Goal: Register for event/course

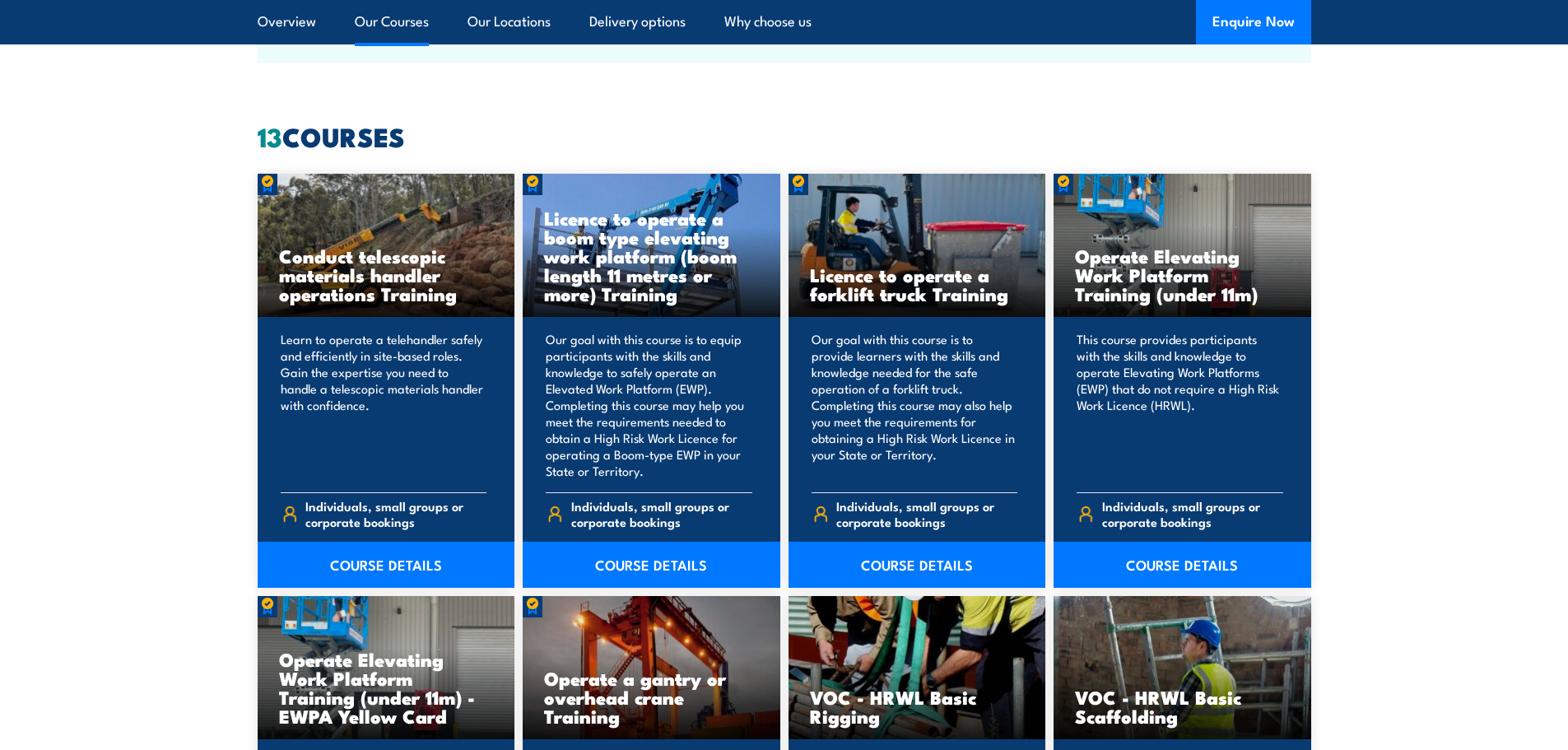
scroll to position [1234, 0]
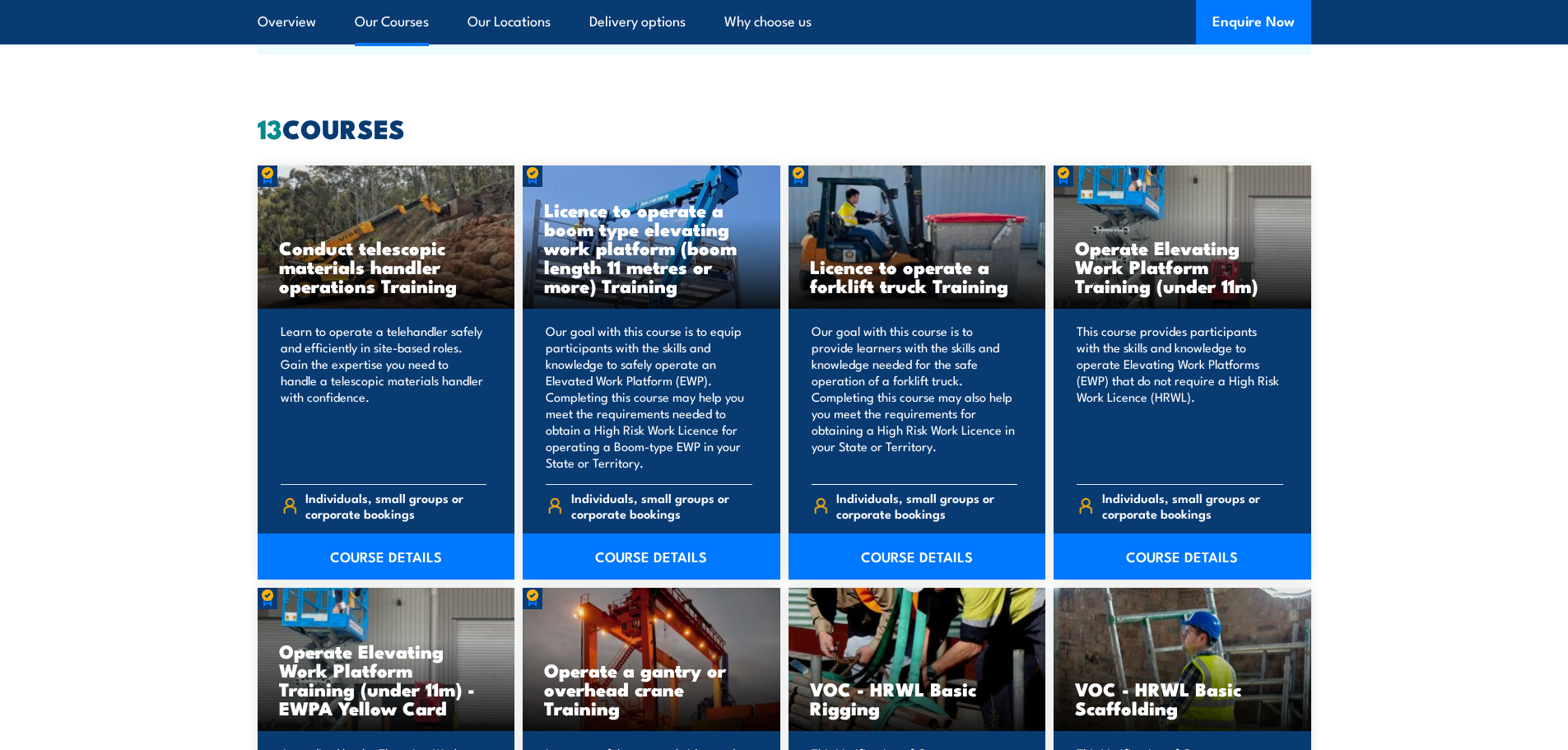
click at [855, 336] on p "Our goal with this course is to provide learners with the skills and knowledge …" at bounding box center [914, 396] width 206 height 148
click at [898, 553] on link "COURSE DETAILS" at bounding box center [917, 556] width 258 height 46
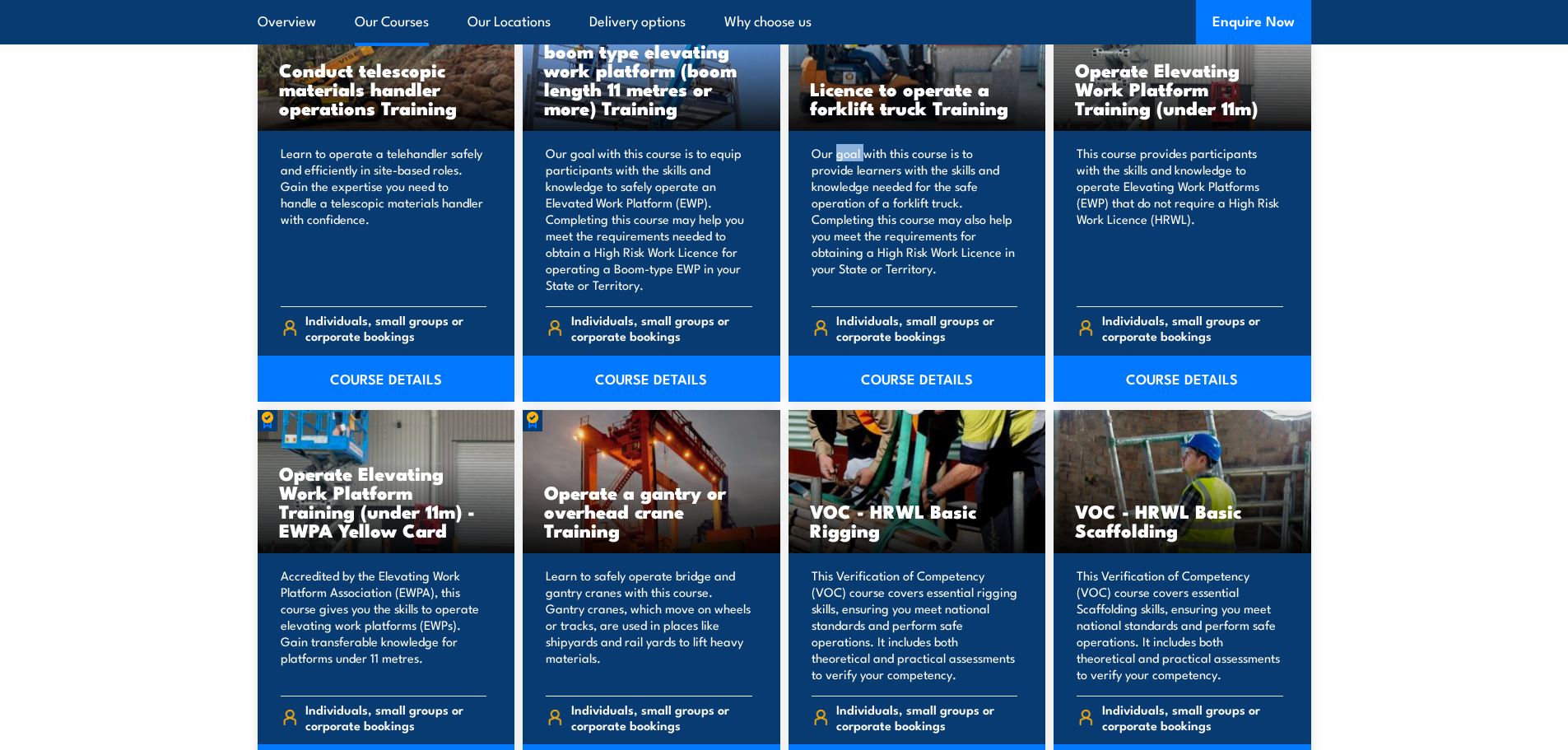
scroll to position [1481, 0]
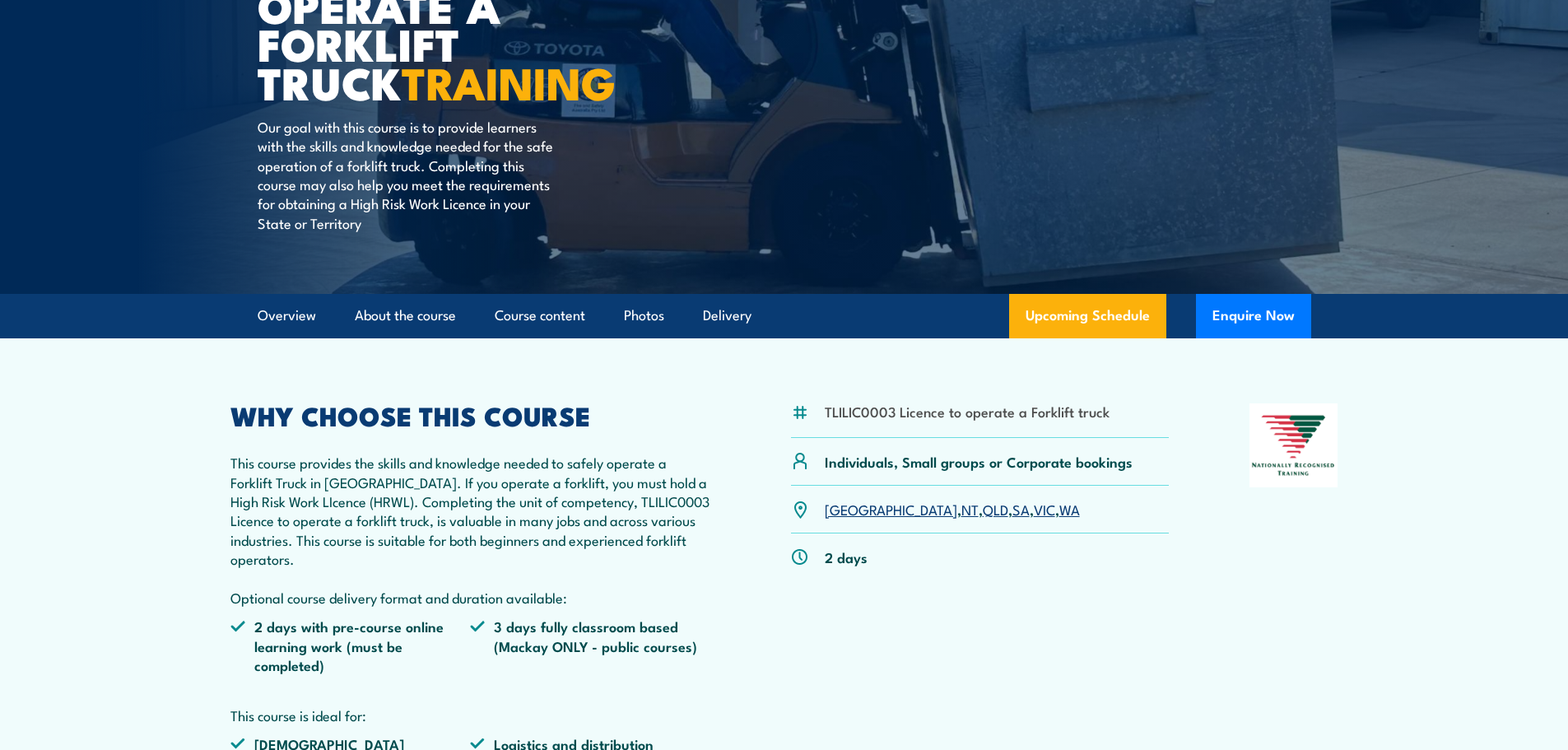
scroll to position [247, 0]
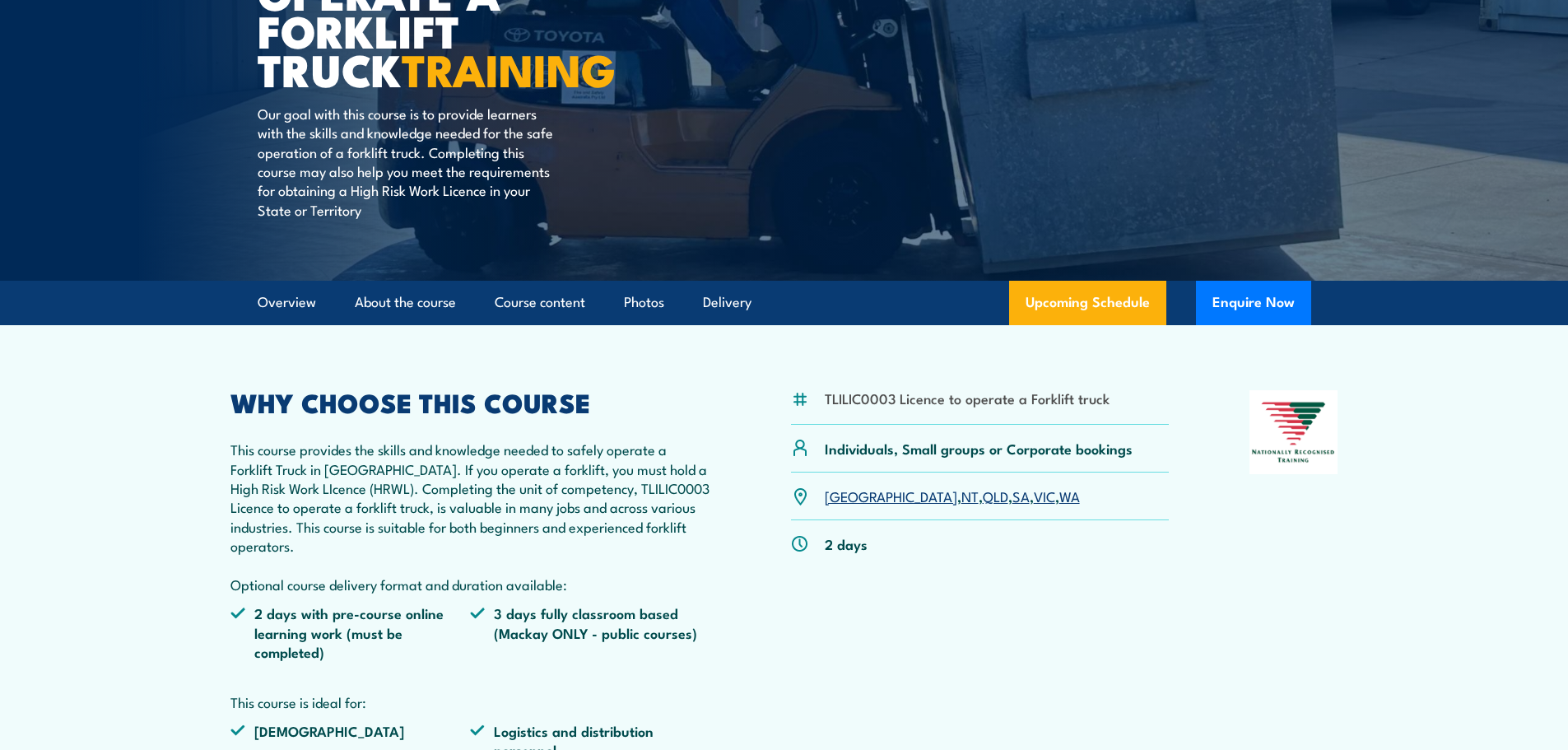
click at [1012, 499] on link "SA" at bounding box center [1021, 495] width 17 height 20
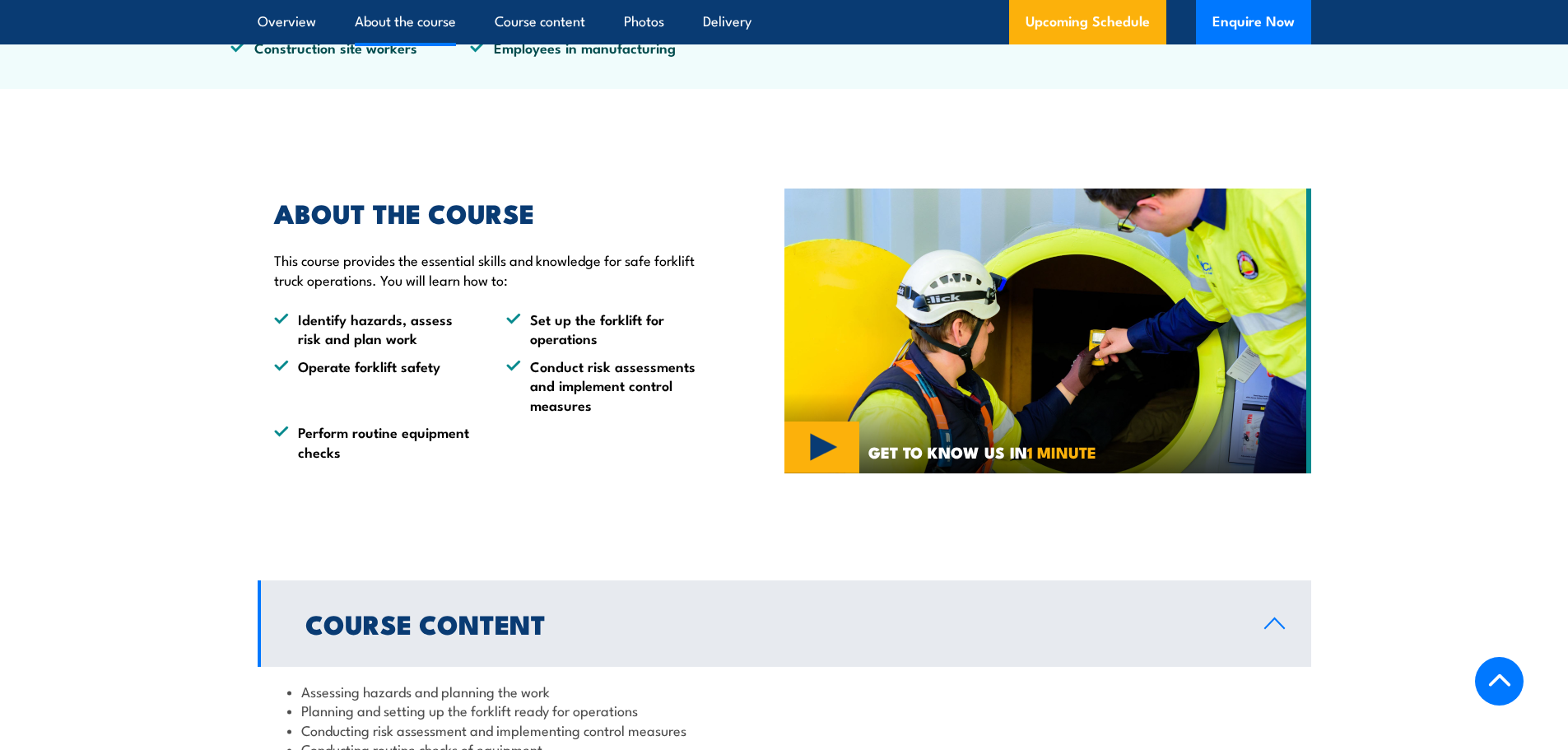
scroll to position [988, 0]
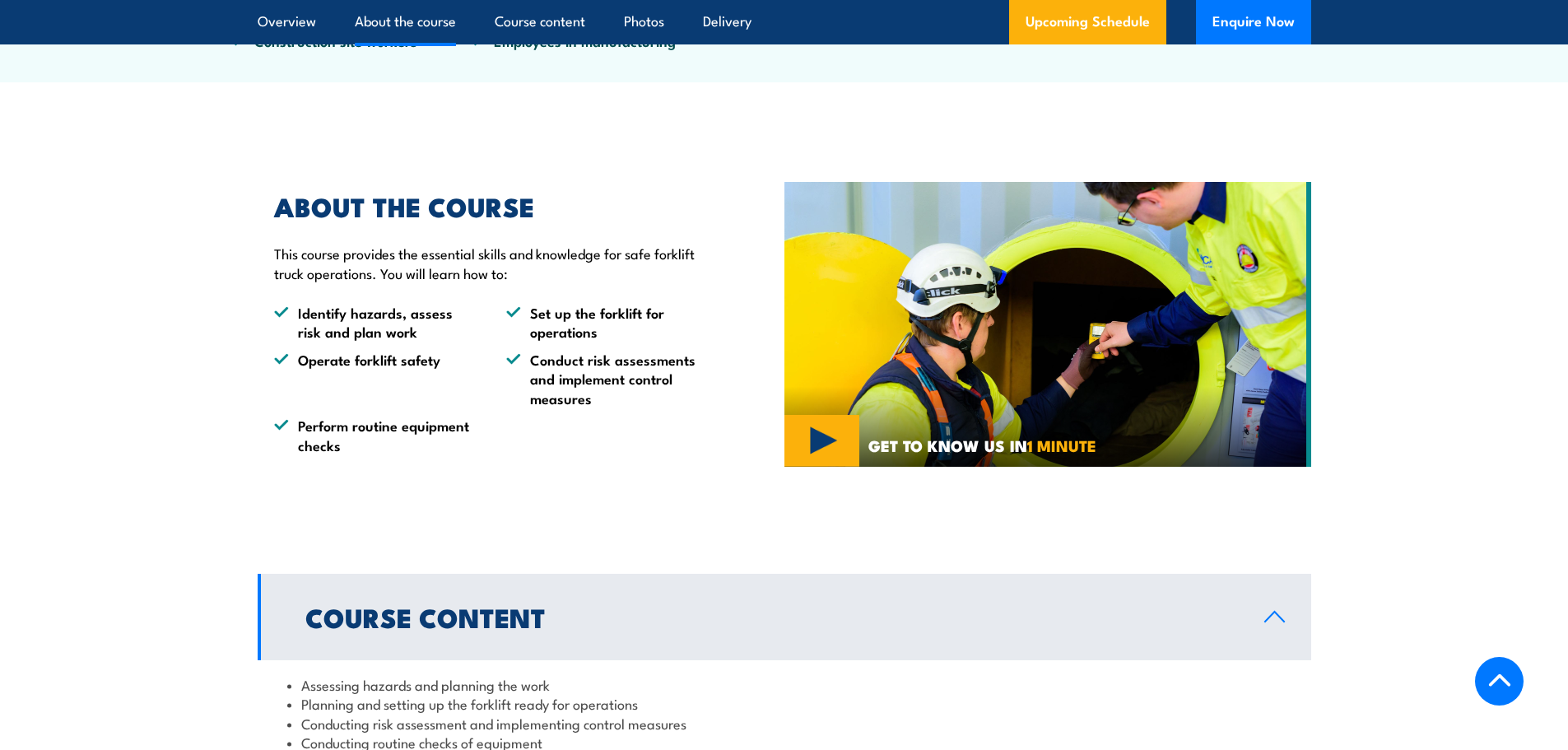
click at [817, 448] on img at bounding box center [1047, 324] width 527 height 285
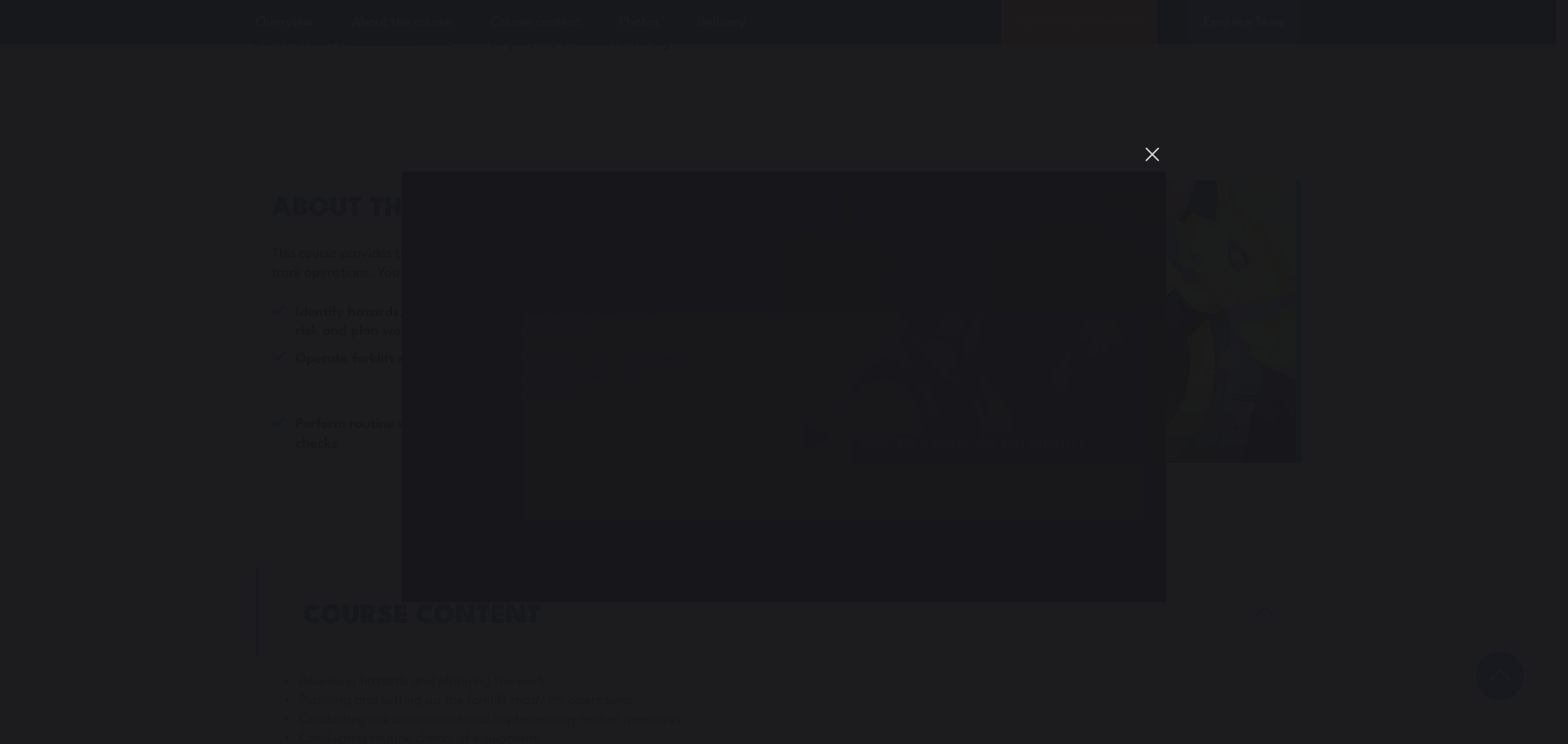
click at [1147, 151] on button "You can close this modal content with the ESC key" at bounding box center [1152, 154] width 28 height 28
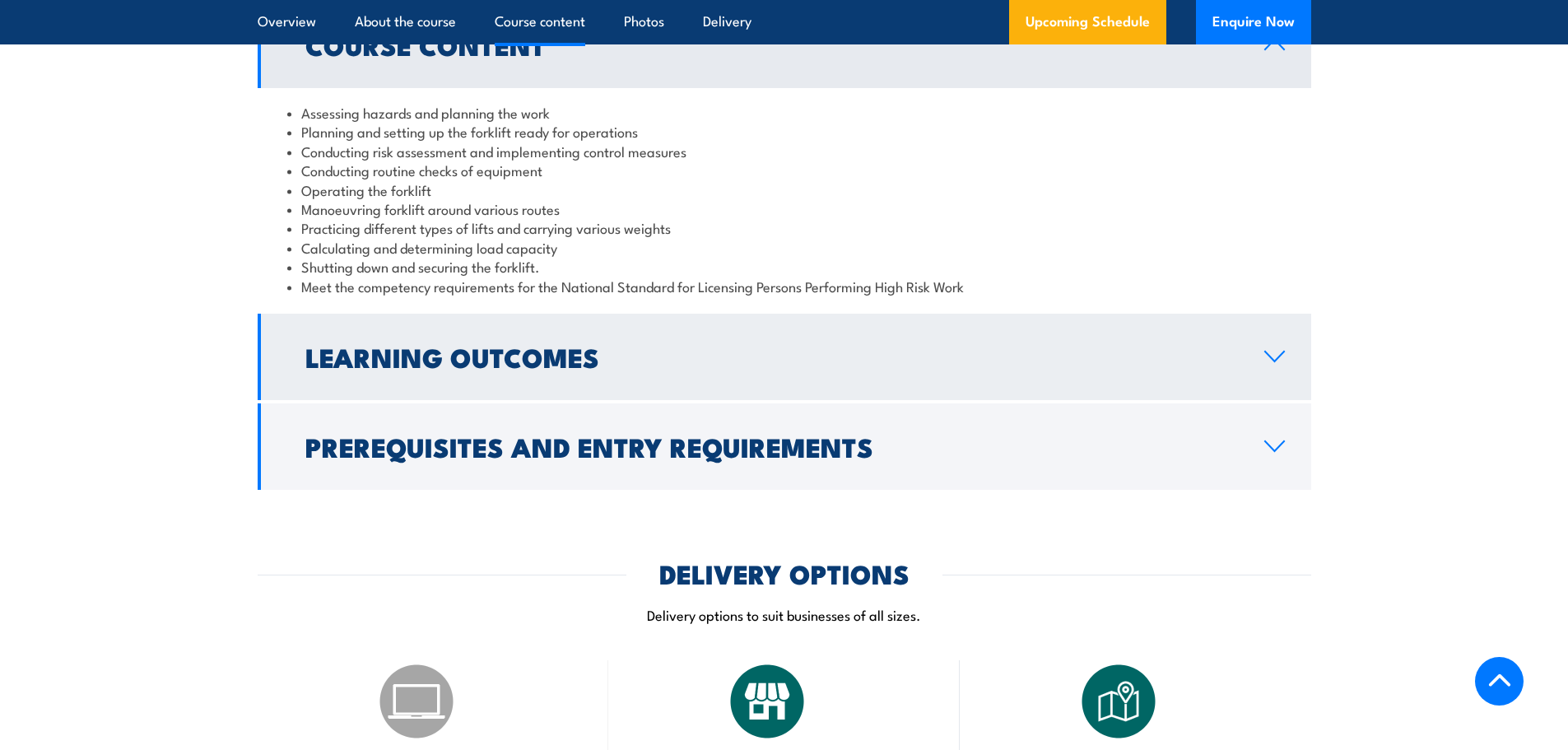
scroll to position [1564, 0]
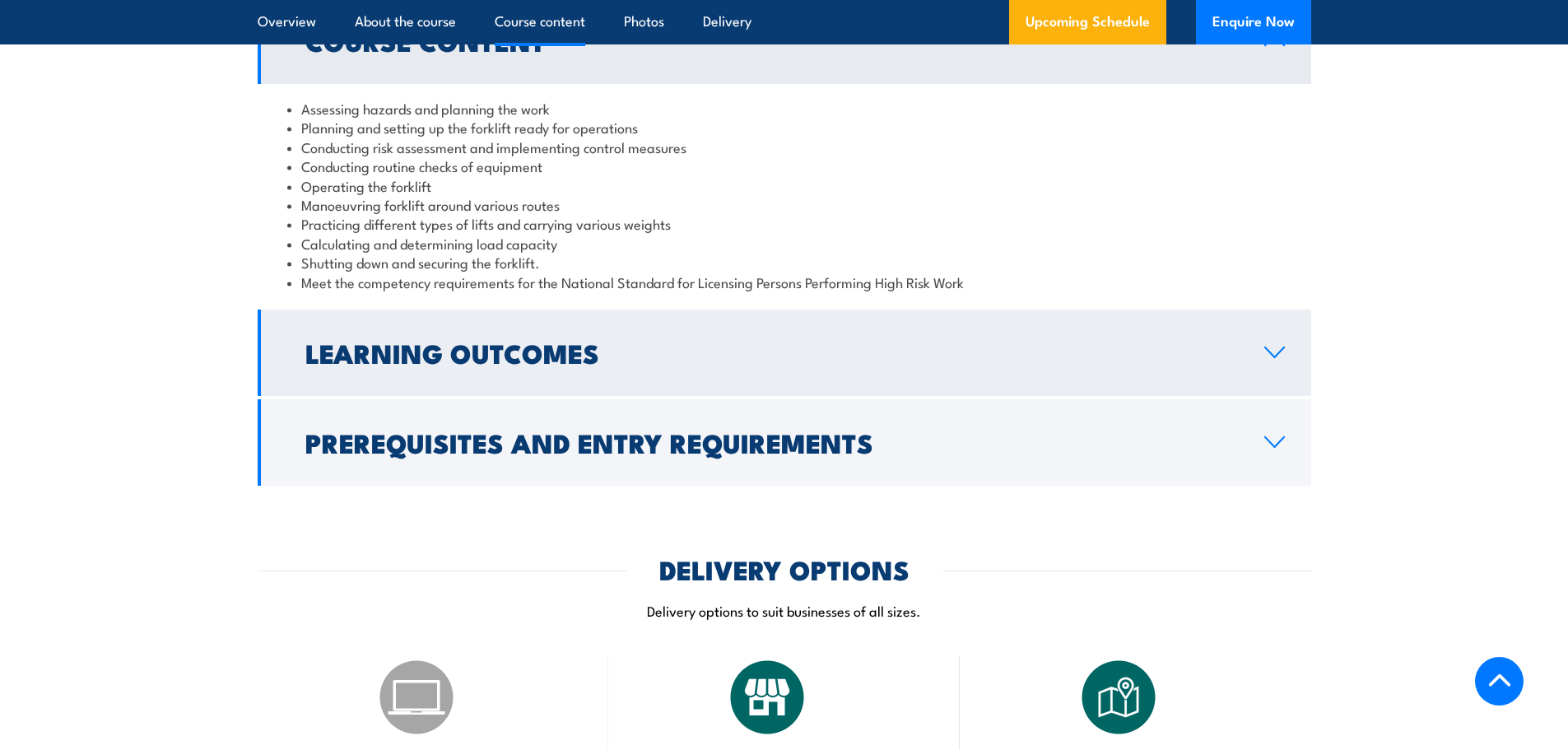
click at [1284, 355] on icon at bounding box center [1274, 352] width 22 height 14
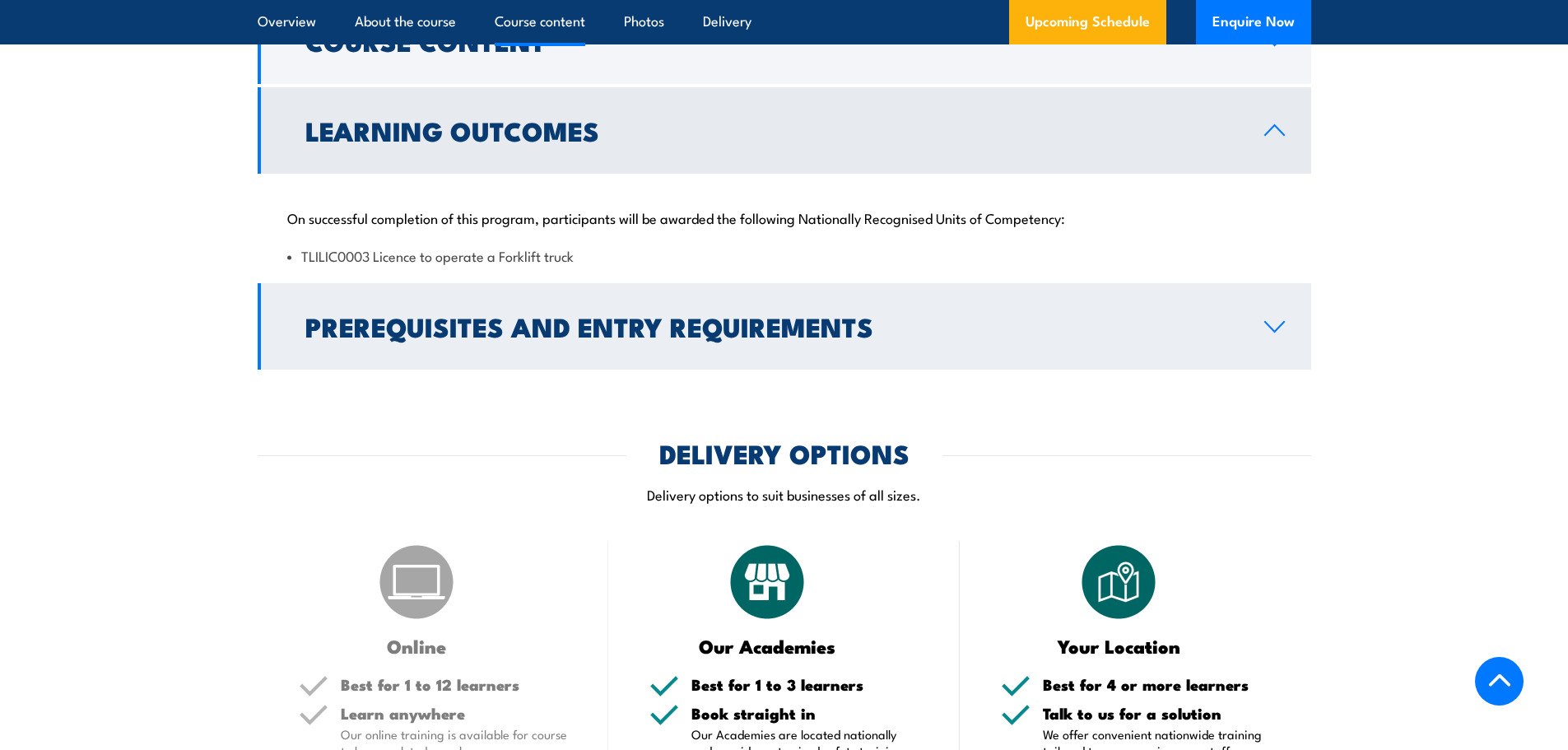
click at [670, 338] on h2 "Prerequisites and Entry Requirements" at bounding box center [771, 326] width 932 height 23
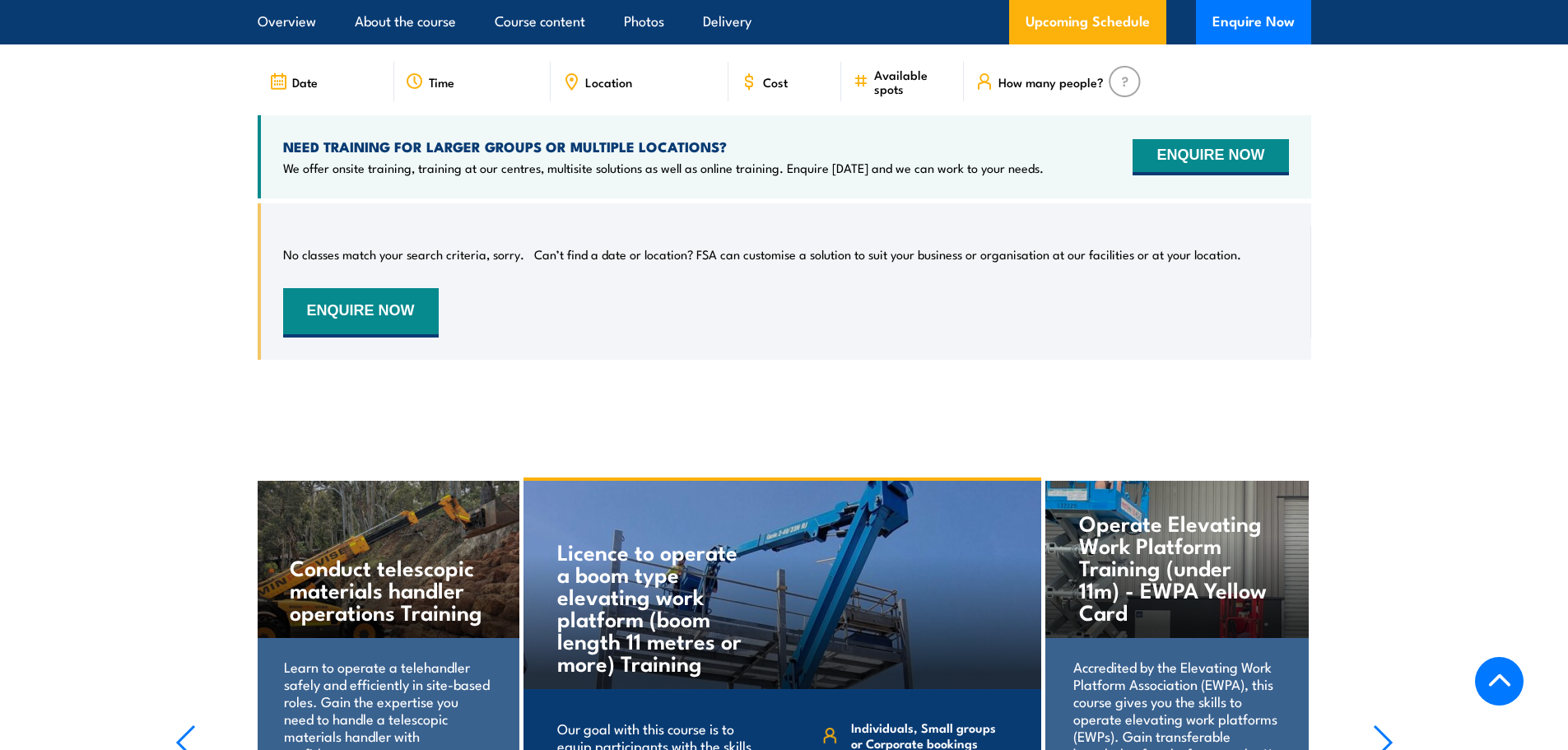
scroll to position [2899, 0]
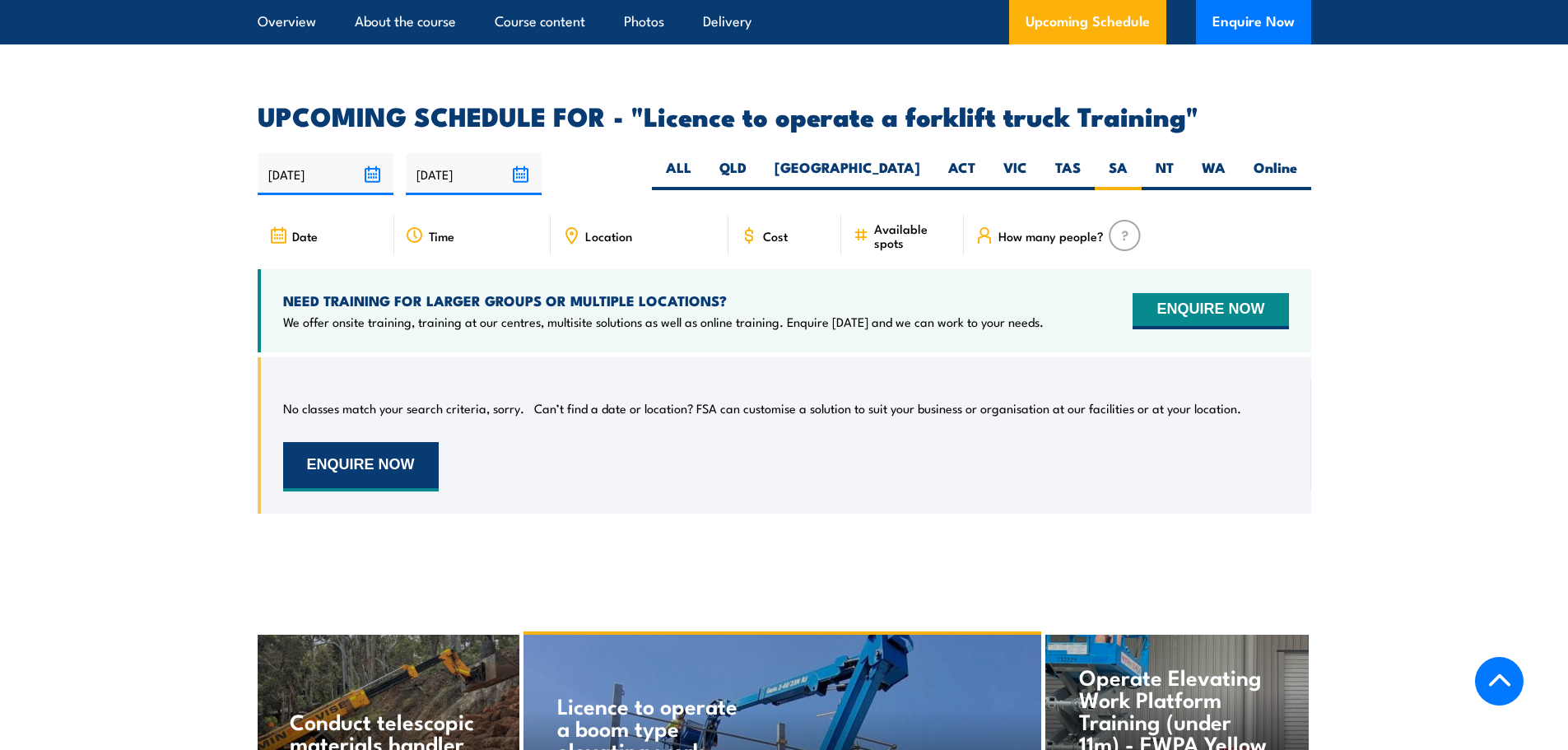
click at [398, 444] on button "ENQUIRE NOW" at bounding box center [361, 467] width 155 height 49
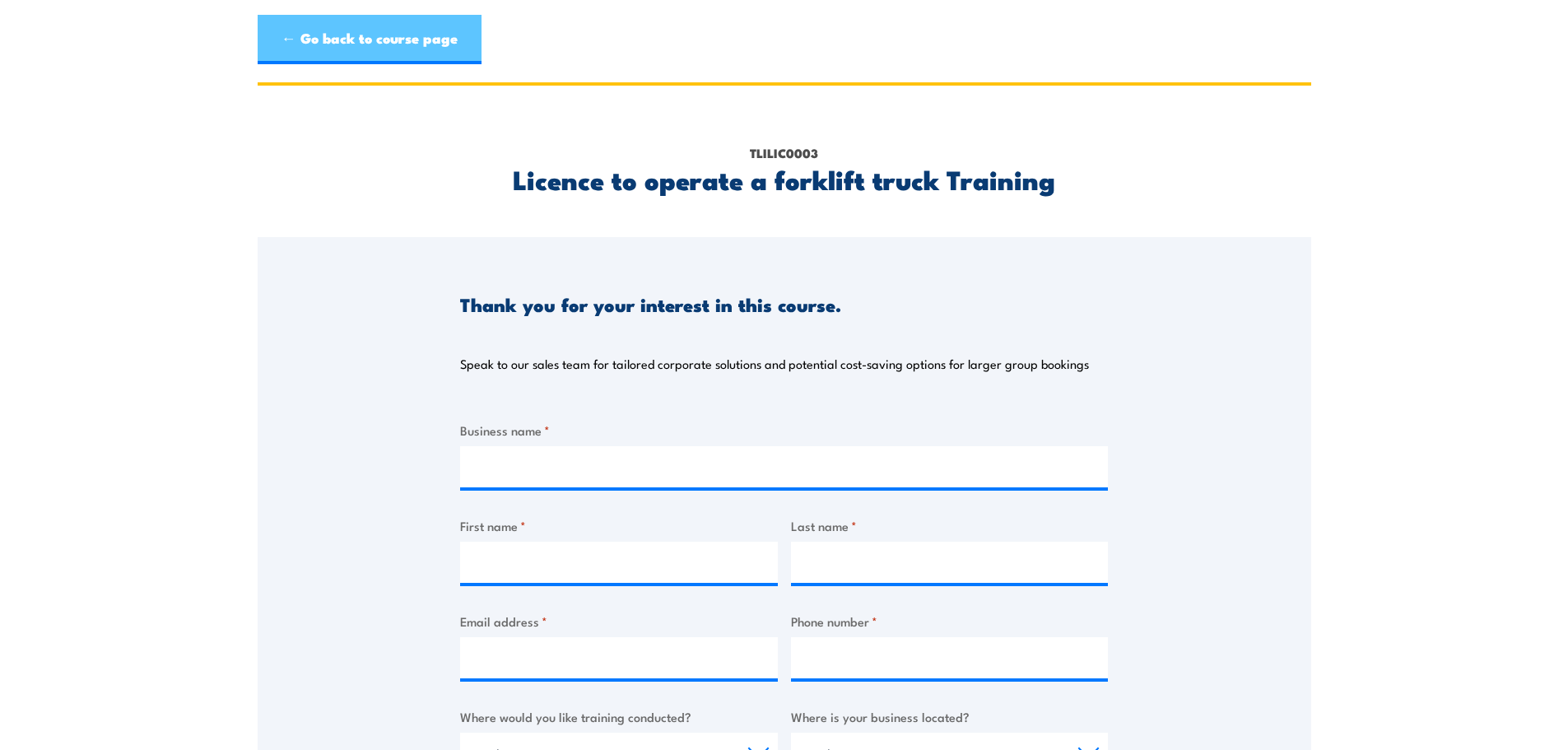
click at [295, 37] on link "← Go back to course page" at bounding box center [370, 39] width 224 height 49
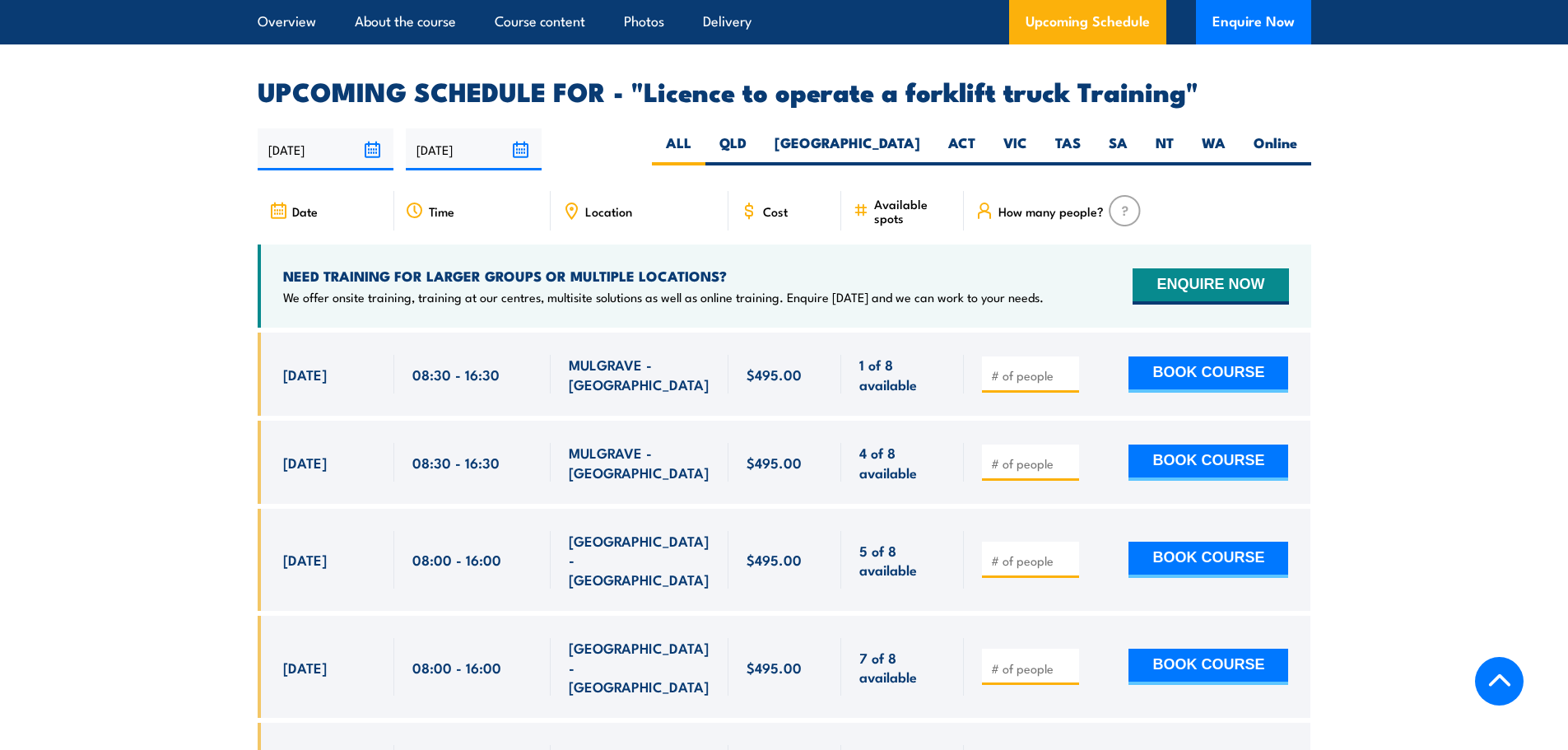
scroll to position [2672, 0]
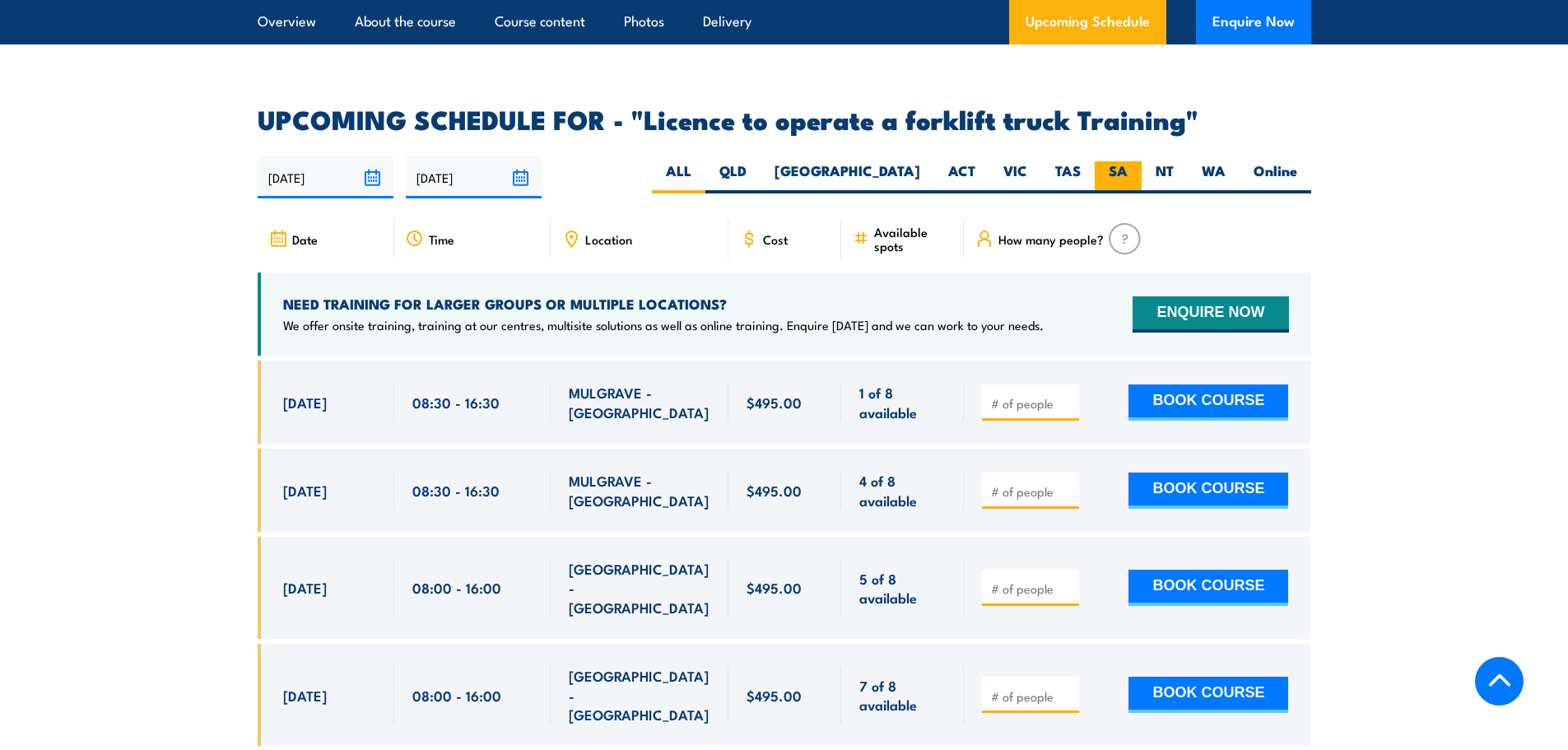
click at [1122, 161] on label "SA" at bounding box center [1117, 177] width 47 height 32
click at [1128, 161] on input "SA" at bounding box center [1133, 166] width 11 height 11
radio input "true"
